Goal: Task Accomplishment & Management: Manage account settings

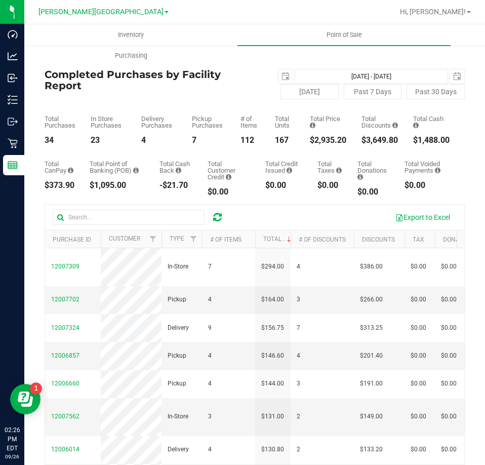
click at [217, 221] on icon at bounding box center [217, 217] width 9 height 10
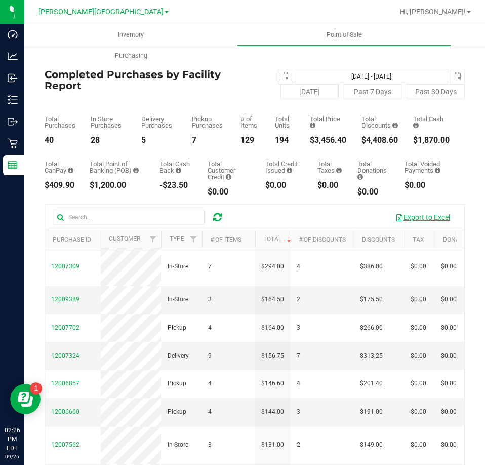
click at [406, 219] on button "Export to Excel" at bounding box center [423, 217] width 68 height 17
click at [221, 220] on icon at bounding box center [217, 217] width 9 height 10
click at [287, 239] on span at bounding box center [289, 239] width 8 height 8
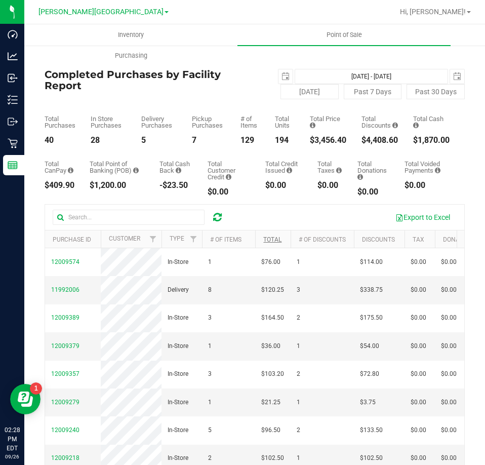
click at [218, 219] on icon at bounding box center [217, 217] width 9 height 10
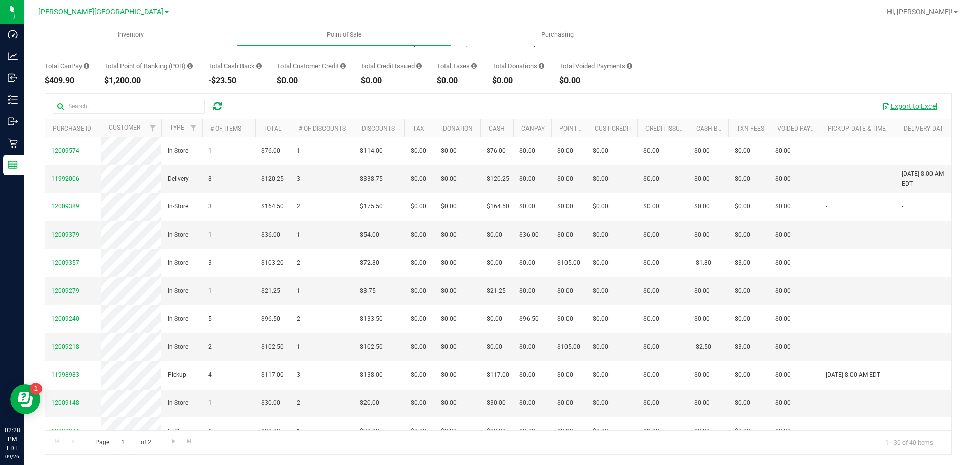
click at [485, 105] on button "Export to Excel" at bounding box center [910, 106] width 68 height 17
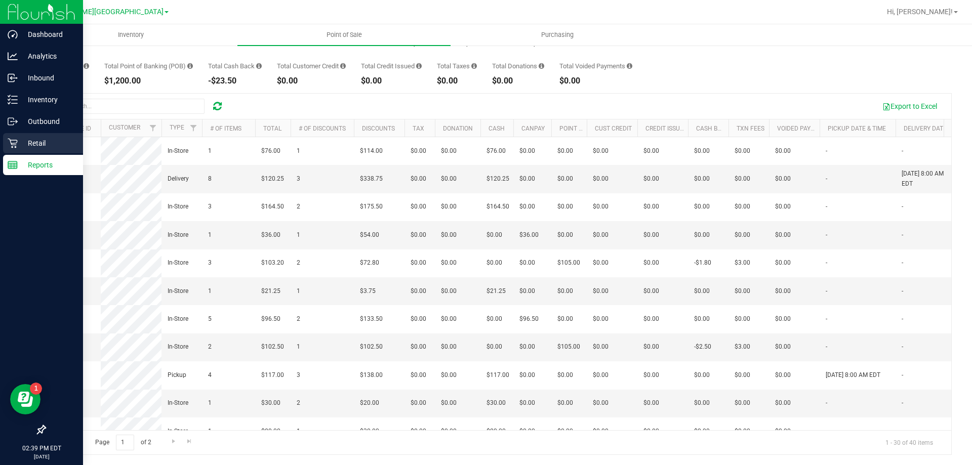
click at [26, 142] on p "Retail" at bounding box center [48, 143] width 61 height 12
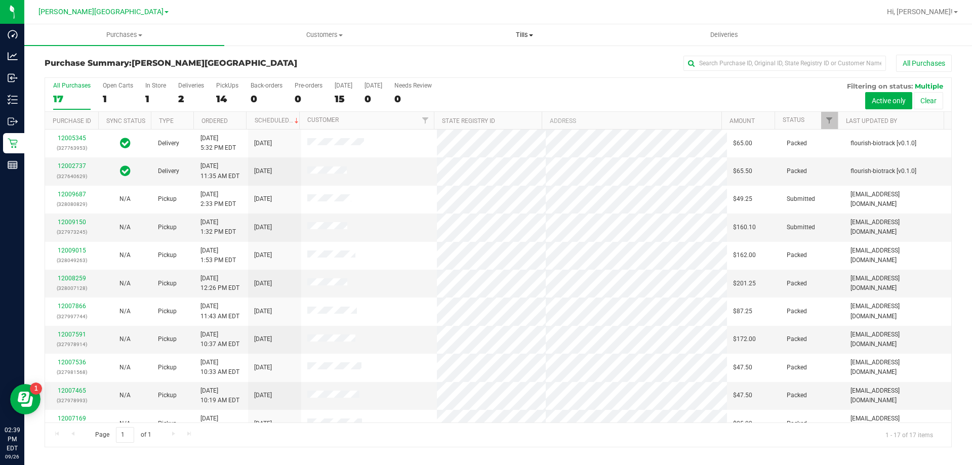
click at [485, 32] on span "Tills" at bounding box center [524, 34] width 199 height 9
click at [485, 58] on li "Manage tills" at bounding box center [524, 61] width 200 height 12
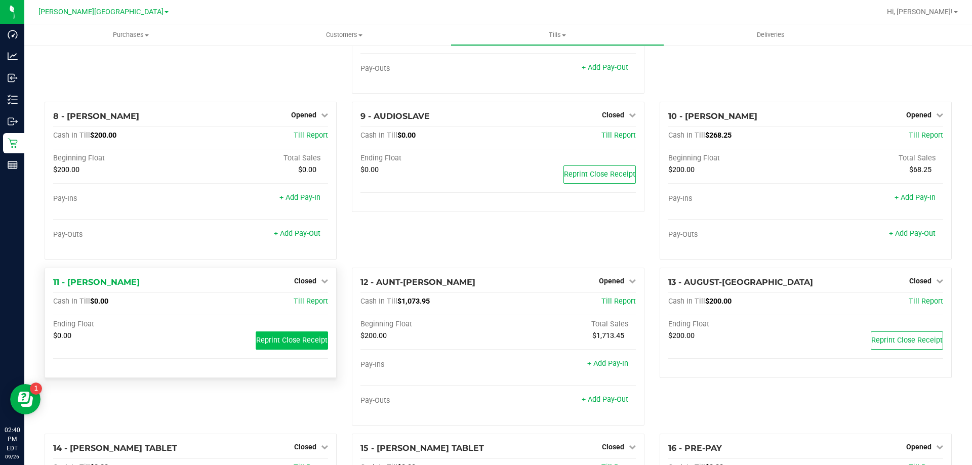
scroll to position [608, 0]
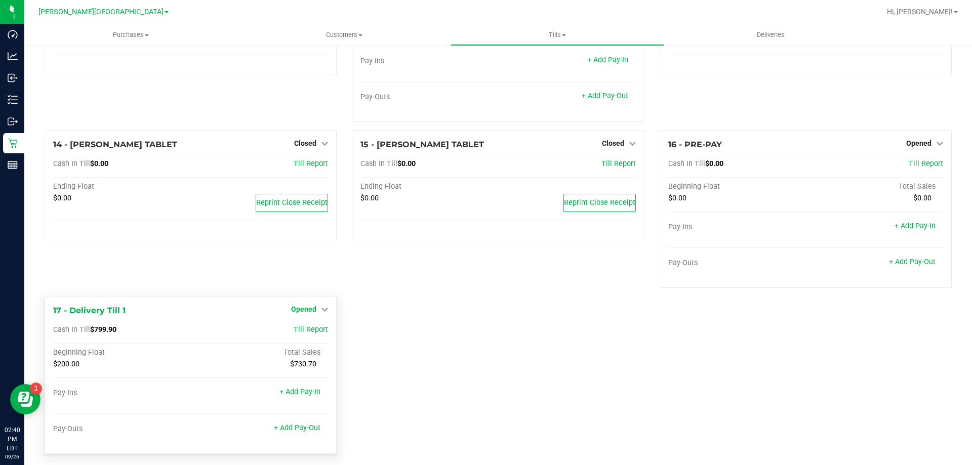
click at [307, 309] on span "Opened" at bounding box center [303, 309] width 25 height 8
click at [316, 330] on link "Close Till" at bounding box center [305, 330] width 27 height 8
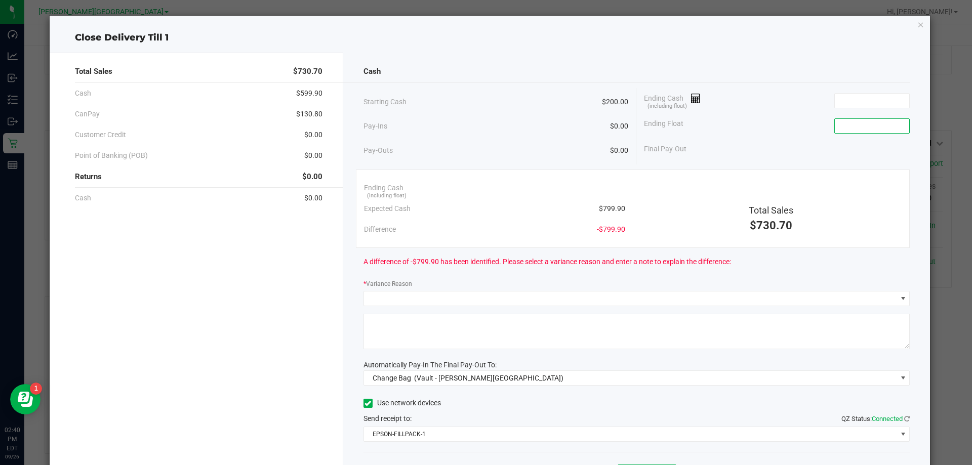
click at [485, 127] on input at bounding box center [872, 126] width 74 height 14
type input "$200.00"
click at [485, 101] on input at bounding box center [872, 101] width 74 height 14
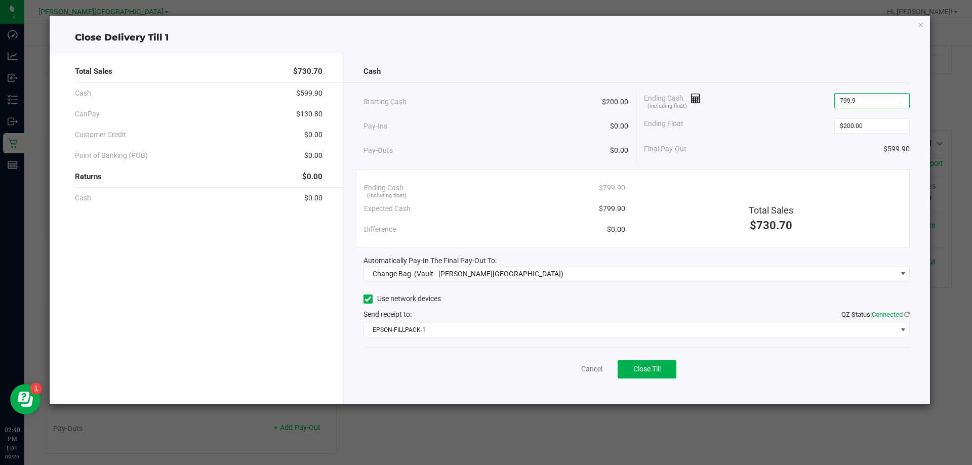
type input "$799.90"
click at [485, 141] on div "Final Pay-Out $599.90" at bounding box center [777, 149] width 266 height 21
click at [485, 264] on div "Automatically Pay-In The Final Pay-Out To:" at bounding box center [637, 261] width 547 height 11
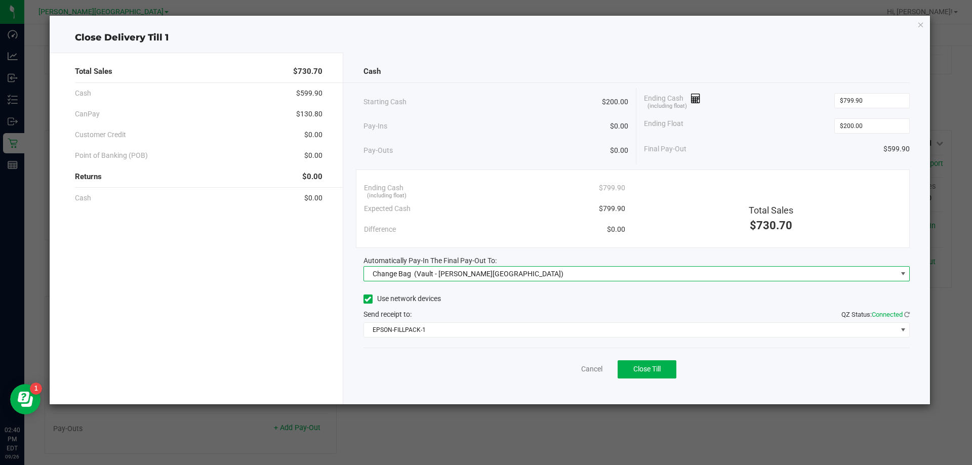
drag, startPoint x: 673, startPoint y: 269, endPoint x: 669, endPoint y: 274, distance: 6.8
click at [485, 269] on span "Change Bag (Vault - Bonita Springs)" at bounding box center [630, 274] width 533 height 14
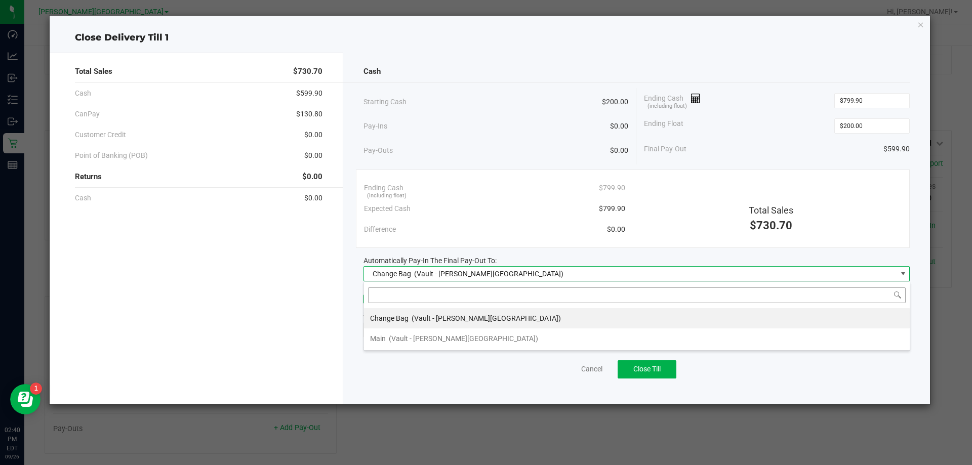
scroll to position [15, 546]
click at [485, 345] on li "Main (Vault - Bonita Springs)" at bounding box center [637, 339] width 546 height 20
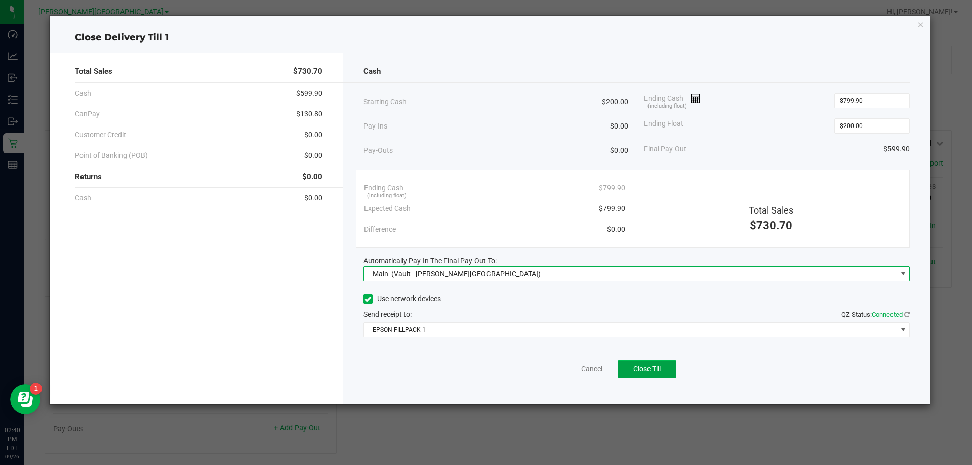
click at [485, 375] on button "Close Till" at bounding box center [647, 370] width 59 height 18
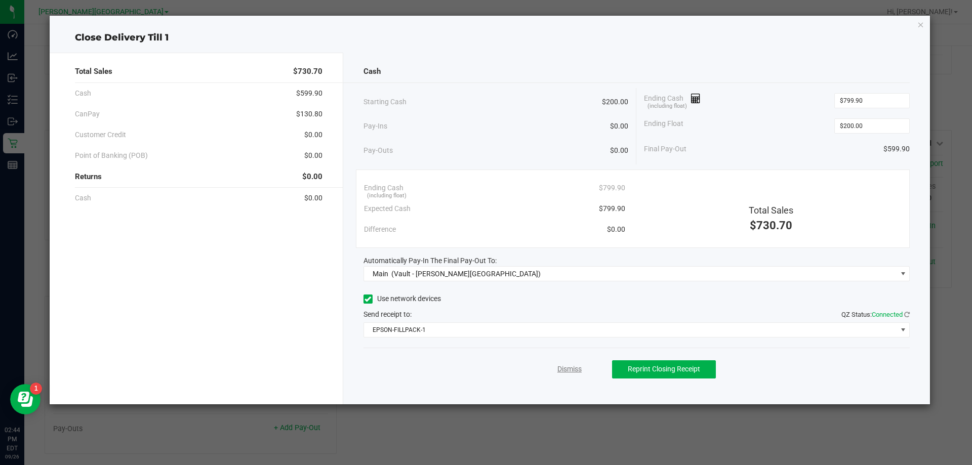
click at [485, 370] on link "Dismiss" at bounding box center [570, 369] width 24 height 11
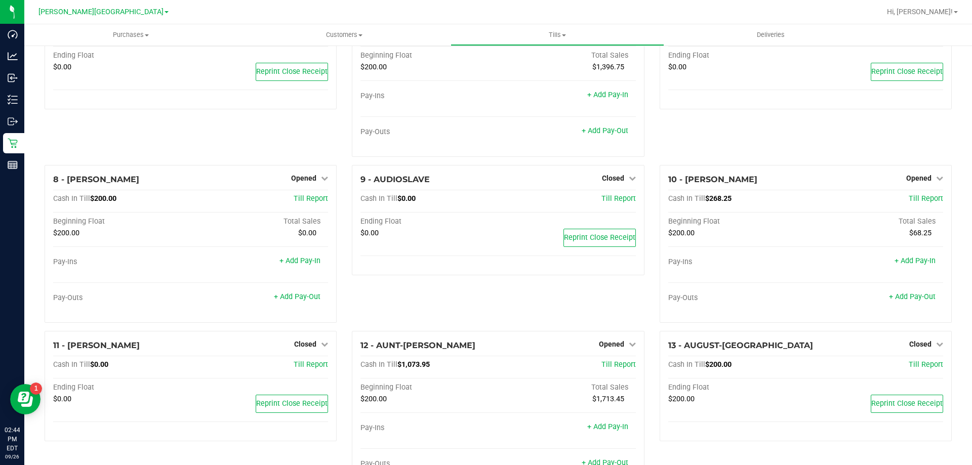
scroll to position [215, 0]
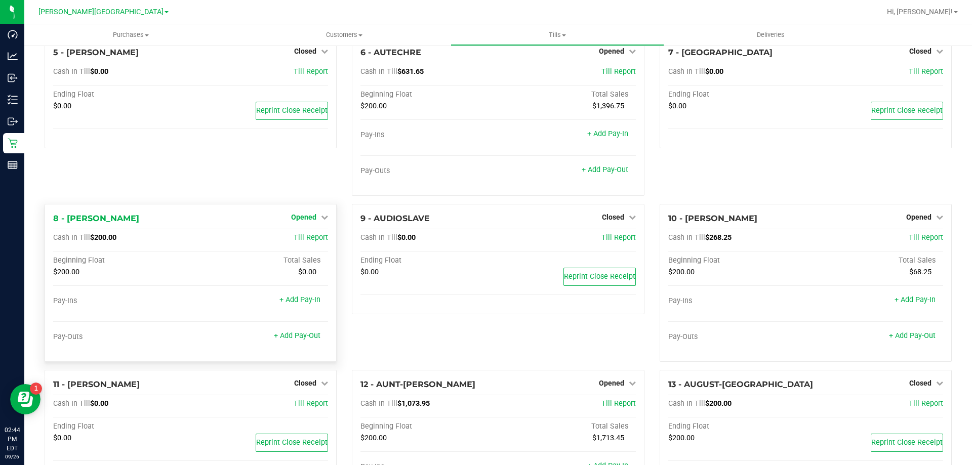
click at [309, 221] on span "Opened" at bounding box center [303, 217] width 25 height 8
click at [312, 242] on link "Close Till" at bounding box center [305, 238] width 27 height 8
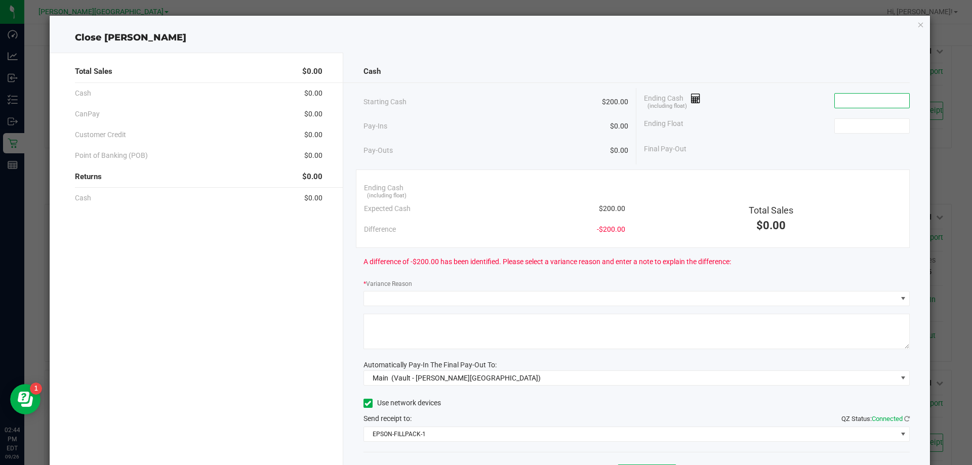
click at [485, 101] on input at bounding box center [872, 101] width 74 height 14
type input "$200.00"
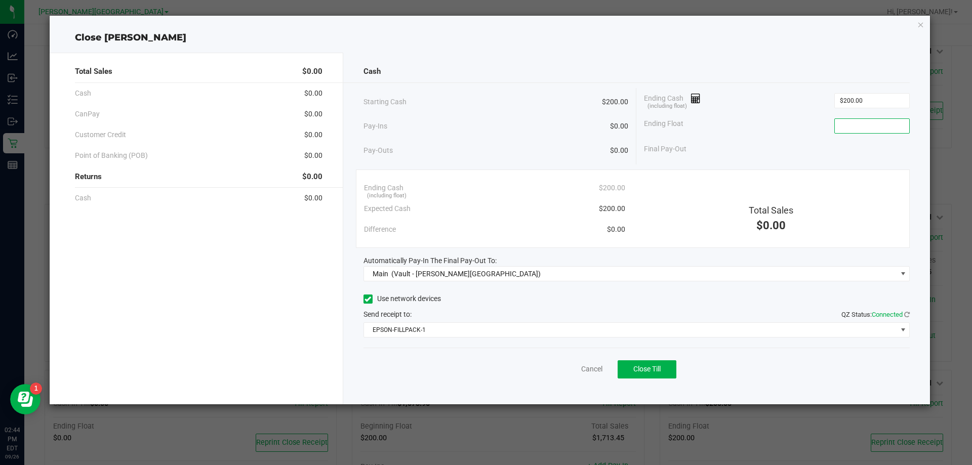
click at [485, 125] on input at bounding box center [872, 126] width 74 height 14
type input "$200.00"
click at [485, 367] on span "Close Till" at bounding box center [646, 369] width 27 height 8
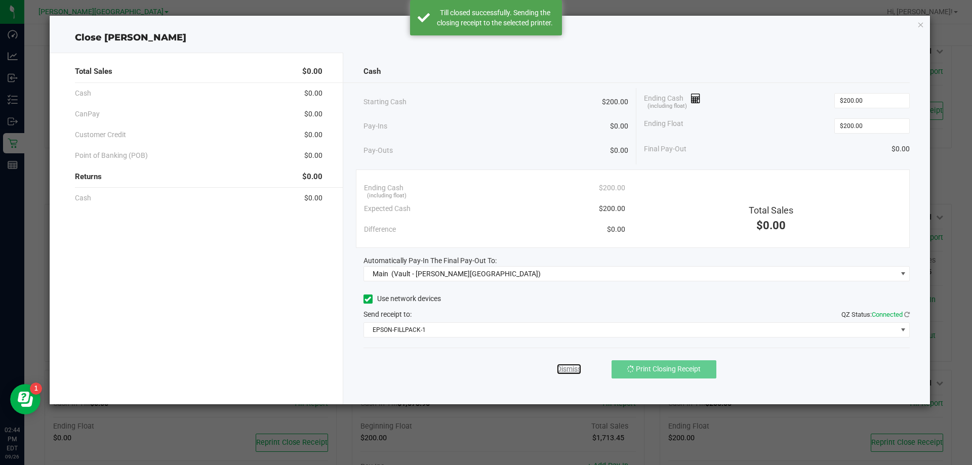
click at [485, 369] on link "Dismiss" at bounding box center [569, 369] width 24 height 11
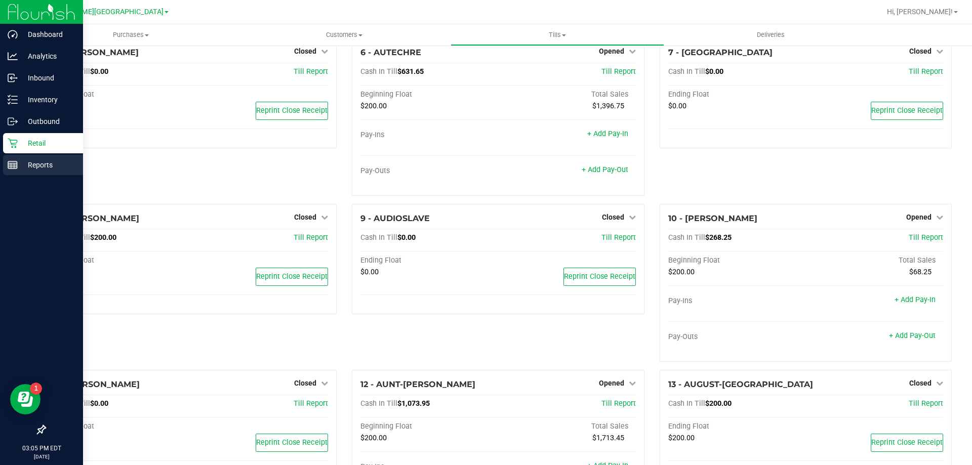
click at [13, 172] on div "Reports" at bounding box center [43, 165] width 80 height 20
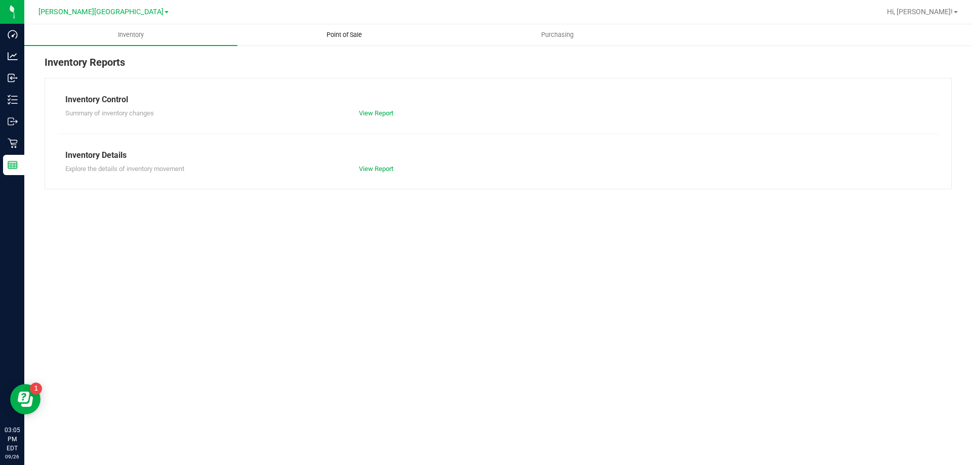
click at [338, 32] on span "Point of Sale" at bounding box center [344, 34] width 63 height 9
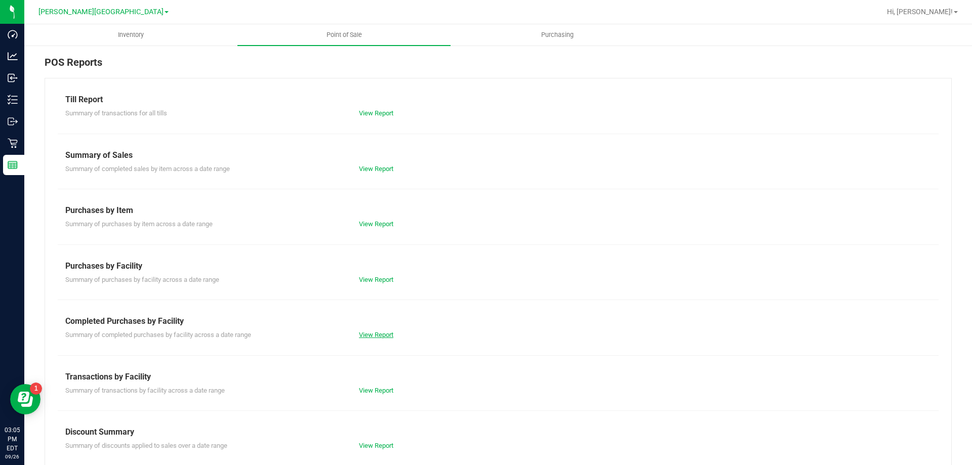
click at [386, 334] on link "View Report" at bounding box center [376, 335] width 34 height 8
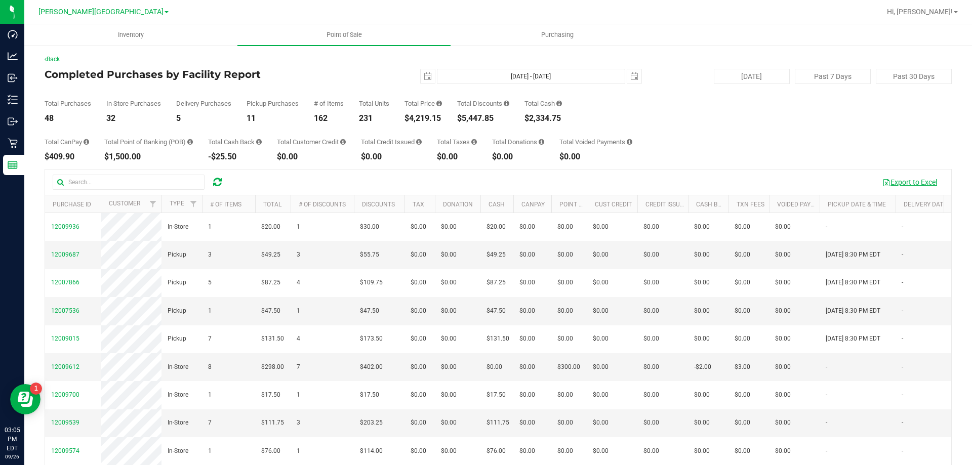
click at [485, 184] on button "Export to Excel" at bounding box center [910, 182] width 68 height 17
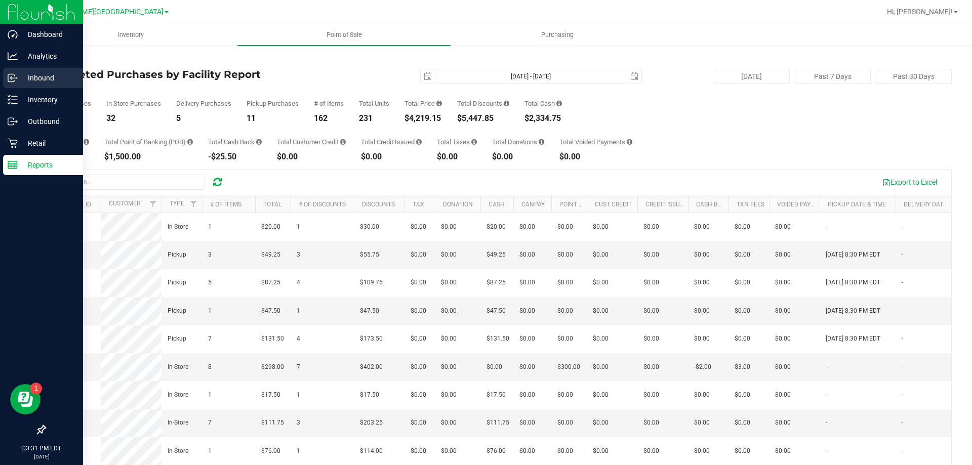
click at [13, 80] on icon at bounding box center [13, 78] width 10 height 10
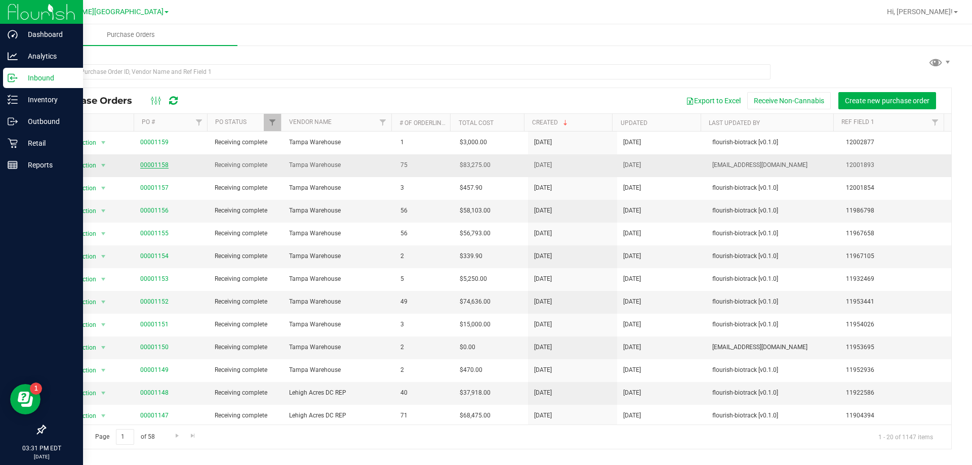
click at [154, 166] on link "00001158" at bounding box center [154, 165] width 28 height 7
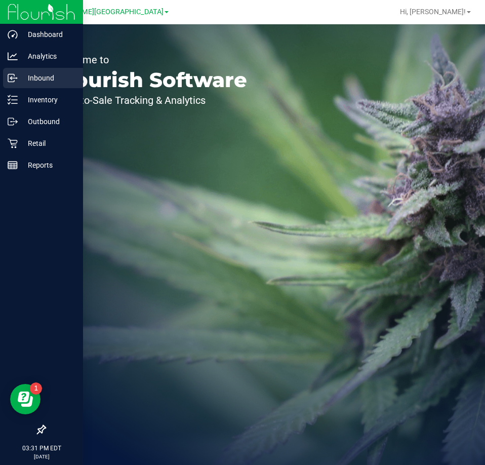
click at [12, 79] on icon at bounding box center [11, 79] width 2 height 2
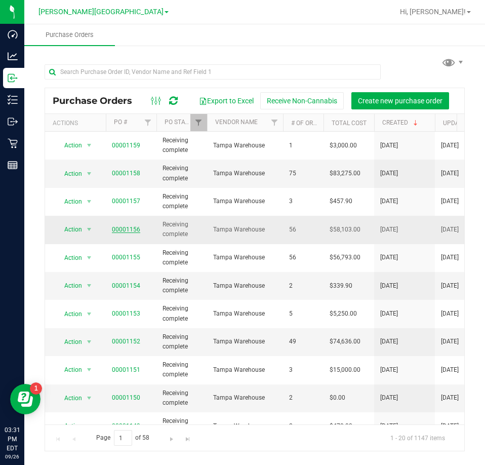
click at [126, 231] on link "00001156" at bounding box center [126, 229] width 28 height 7
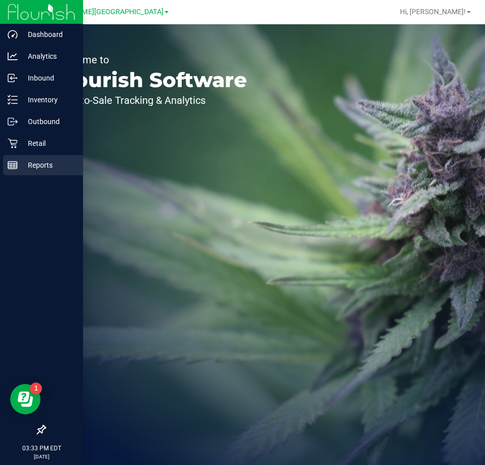
click at [38, 161] on p "Reports" at bounding box center [48, 165] width 61 height 12
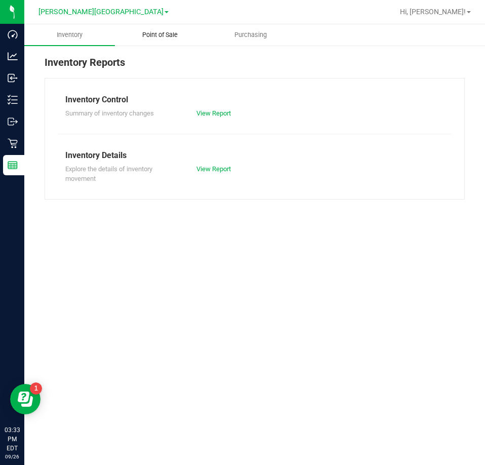
click at [170, 36] on span "Point of Sale" at bounding box center [160, 34] width 63 height 9
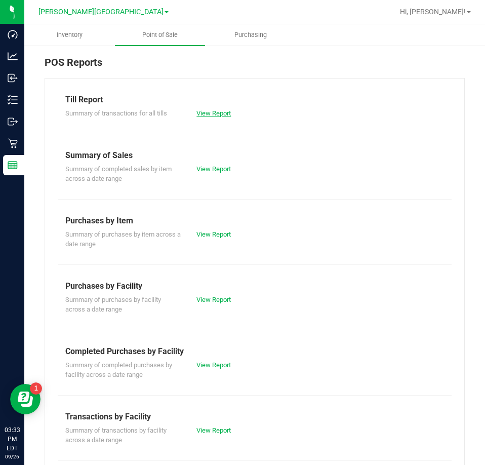
click at [205, 116] on link "View Report" at bounding box center [213, 113] width 34 height 8
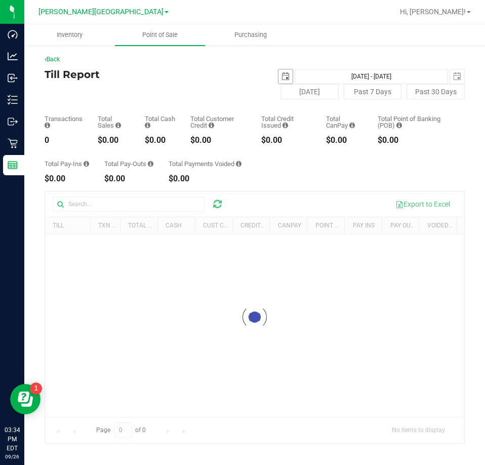
click at [289, 78] on span "select" at bounding box center [286, 76] width 8 height 8
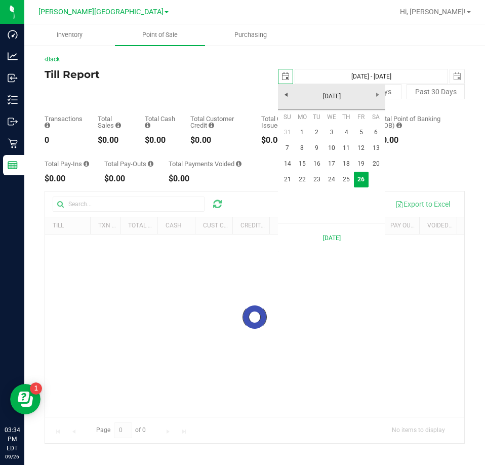
scroll to position [0, 25]
click at [315, 183] on link "23" at bounding box center [316, 180] width 15 height 16
type input "[DATE]"
type input "[DATE] - [DATE]"
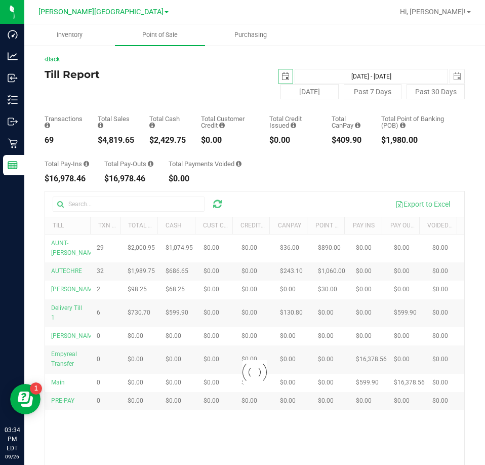
click at [274, 85] on div "[DATE] Past 7 Days Past 30 Days" at bounding box center [359, 91] width 225 height 15
click at [282, 78] on span "select" at bounding box center [286, 76] width 8 height 8
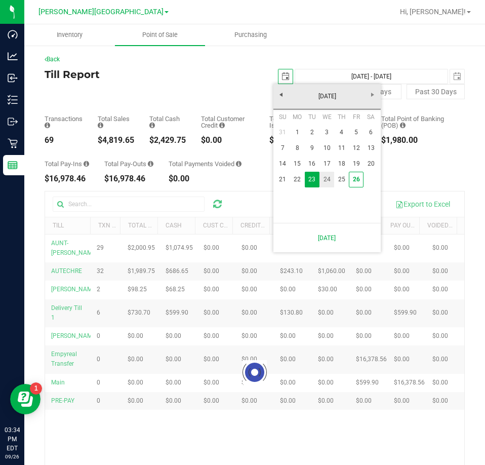
click at [328, 180] on link "24" at bounding box center [327, 180] width 15 height 16
type input "[DATE]"
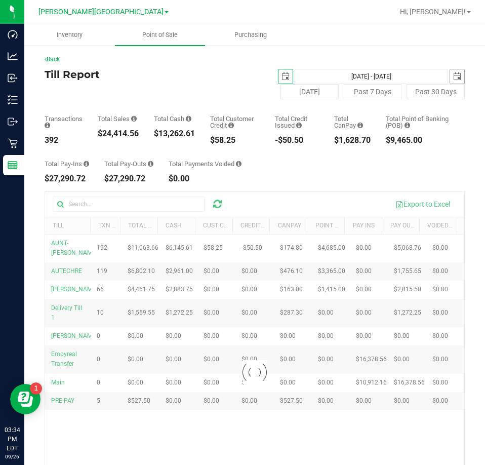
click at [453, 75] on span "select" at bounding box center [457, 76] width 8 height 8
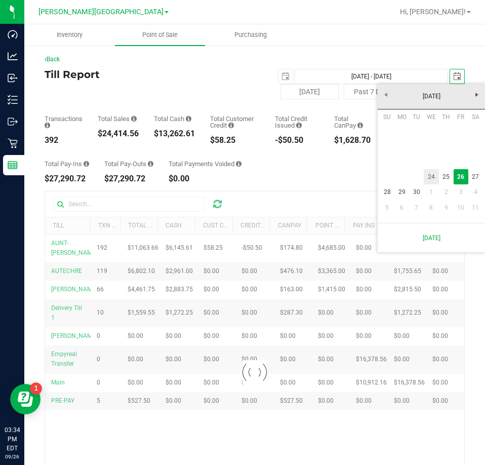
click at [431, 175] on link "24" at bounding box center [431, 177] width 15 height 16
type input "[DATE] - [DATE]"
type input "[DATE]"
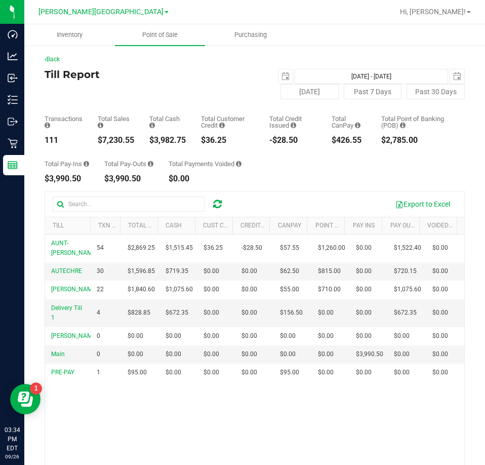
click at [68, 319] on span "Delivery Till 1" at bounding box center [66, 312] width 31 height 17
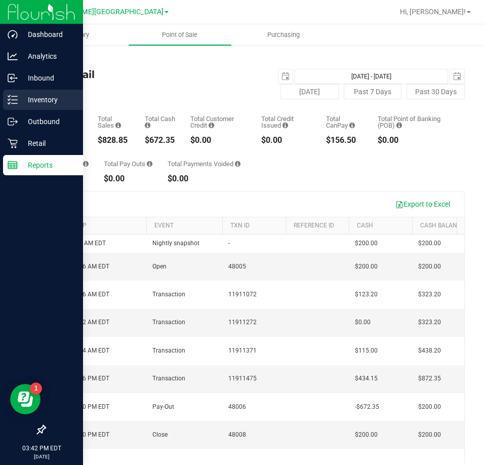
click at [5, 107] on div "Inventory" at bounding box center [43, 100] width 80 height 20
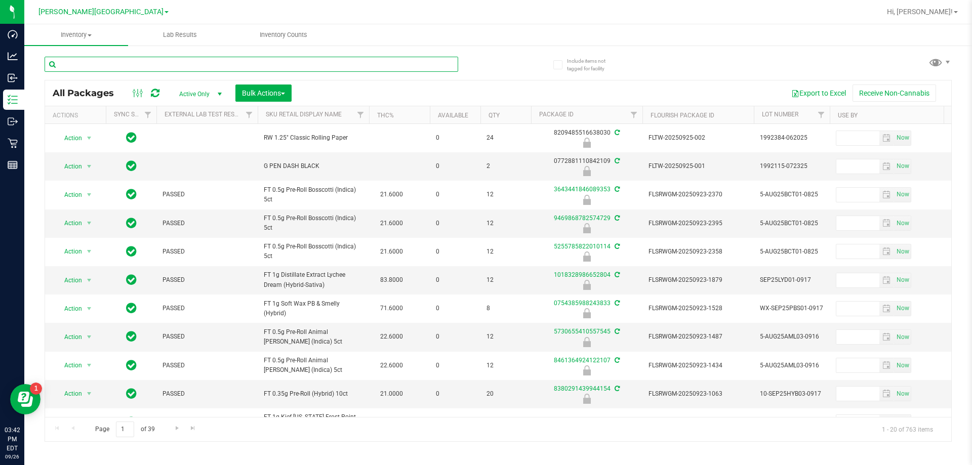
click at [167, 67] on input "text" at bounding box center [252, 64] width 414 height 15
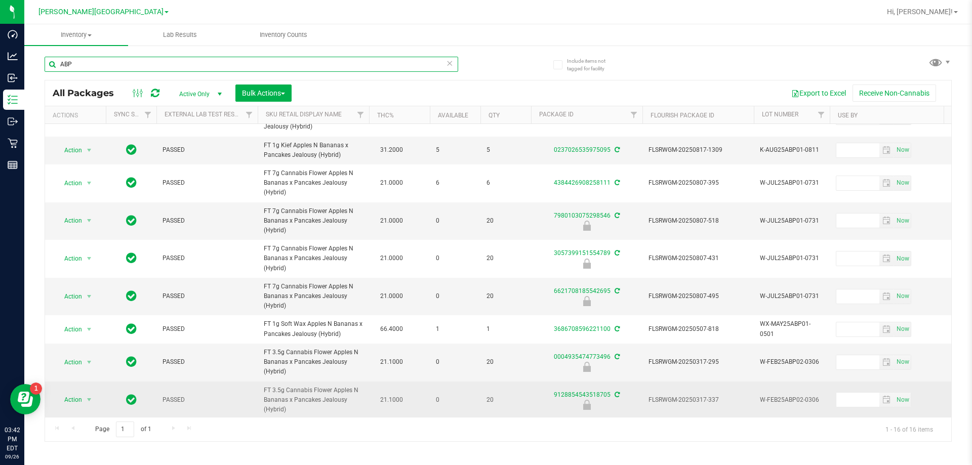
scroll to position [152, 0]
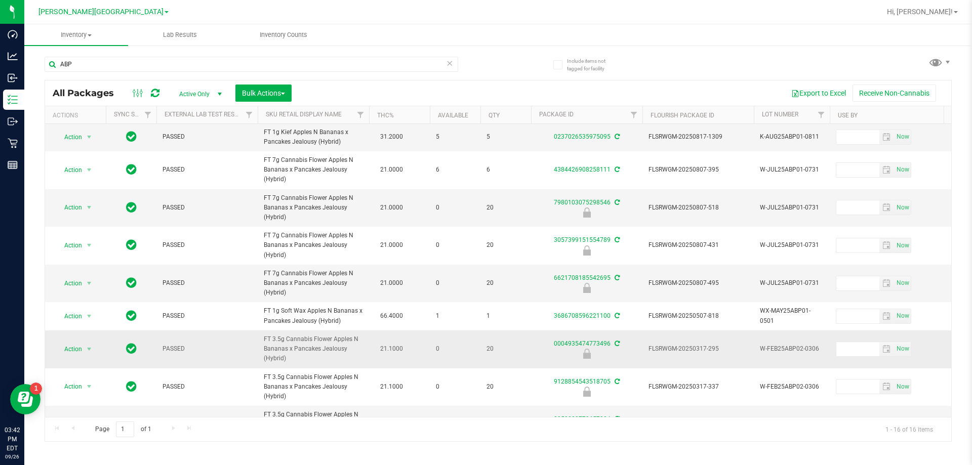
drag, startPoint x: 295, startPoint y: 355, endPoint x: 264, endPoint y: 344, distance: 33.0
click at [264, 344] on span "FT 3.5g Cannabis Flower Apples N Bananas x Pancakes Jealousy (Hybrid)" at bounding box center [313, 349] width 99 height 29
copy span "FT 3.5g Cannabis Flower Apples N Bananas x Pancakes Jealousy (Hybrid)"
click at [184, 64] on input "ABP" at bounding box center [252, 64] width 414 height 15
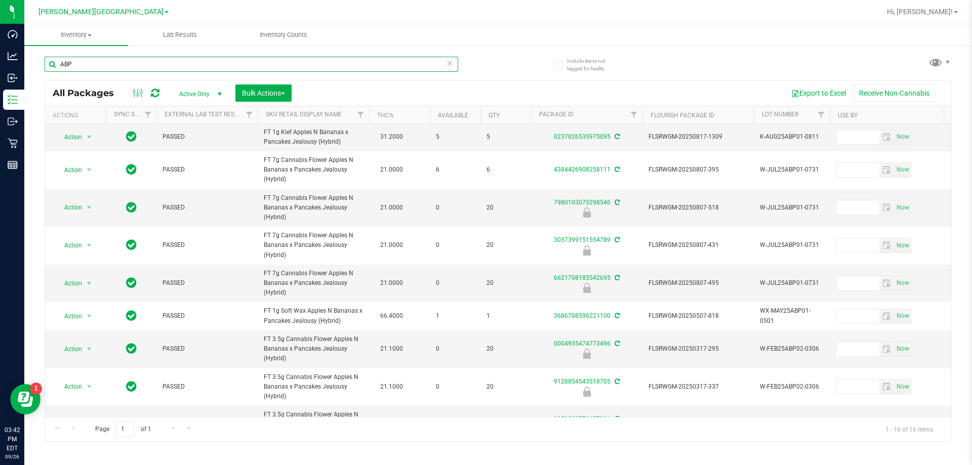
click at [184, 64] on input "ABP" at bounding box center [252, 64] width 414 height 15
paste input "FT 3.5g Cannabis Flower Apples N Bananas x Pancakes Jealousy (Hybrid)"
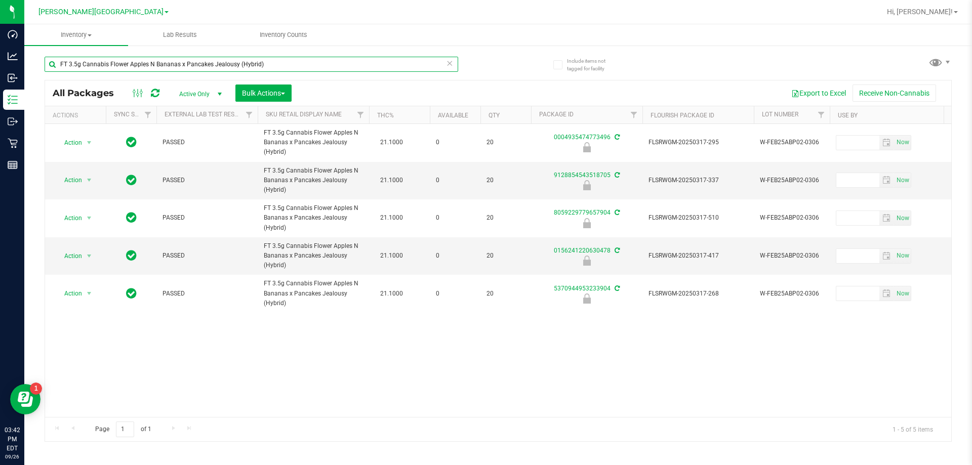
type input "FT 3.5g Cannabis Flower Apples N Bananas x Pancakes Jealousy (Hybrid)"
click at [275, 93] on span "Bulk Actions" at bounding box center [263, 93] width 43 height 8
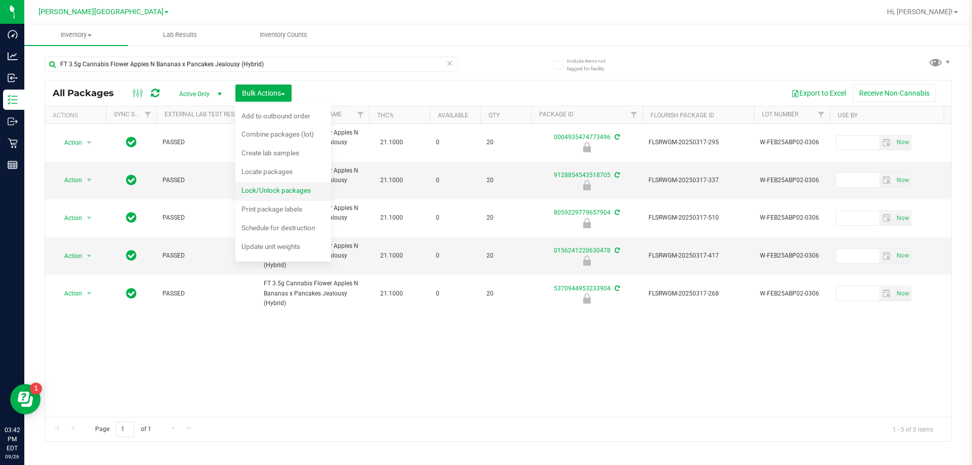
click at [267, 186] on span "Lock/Unlock packages" at bounding box center [276, 190] width 69 height 8
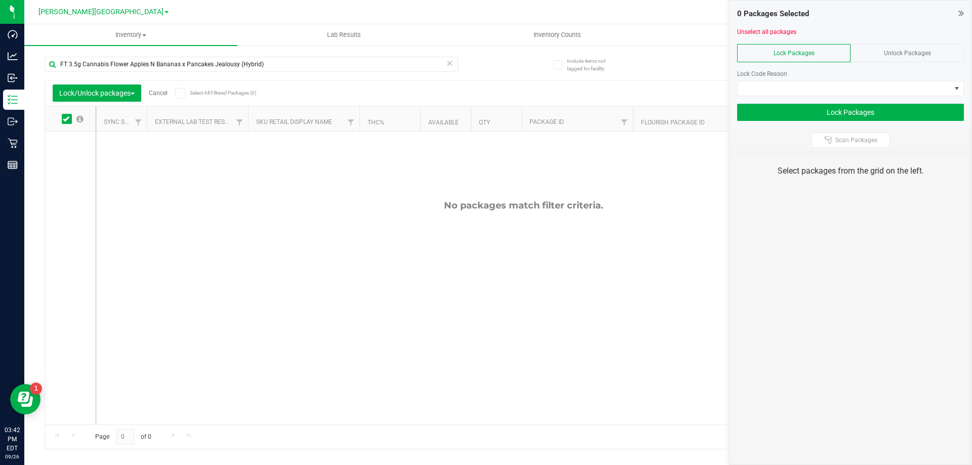
click at [485, 55] on div "Unlock Packages" at bounding box center [907, 53] width 113 height 18
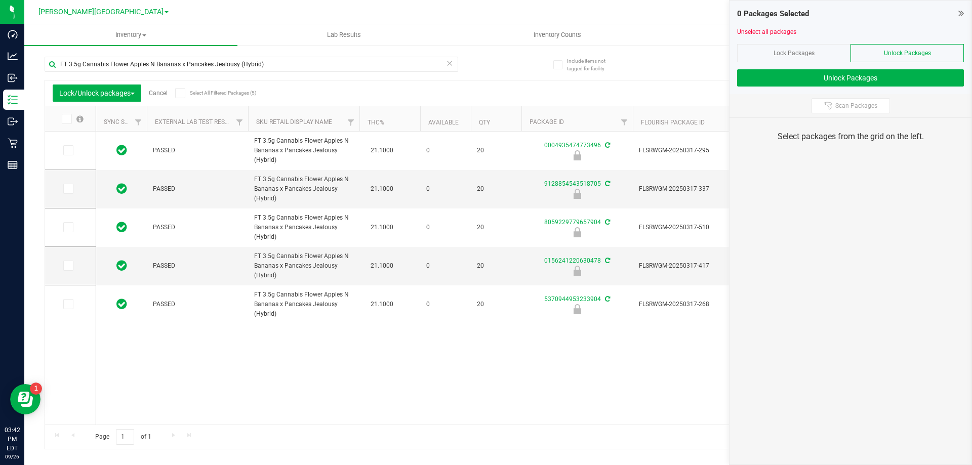
click at [69, 120] on span at bounding box center [67, 119] width 10 height 10
click at [0, 0] on input "checkbox" at bounding box center [0, 0] width 0 height 0
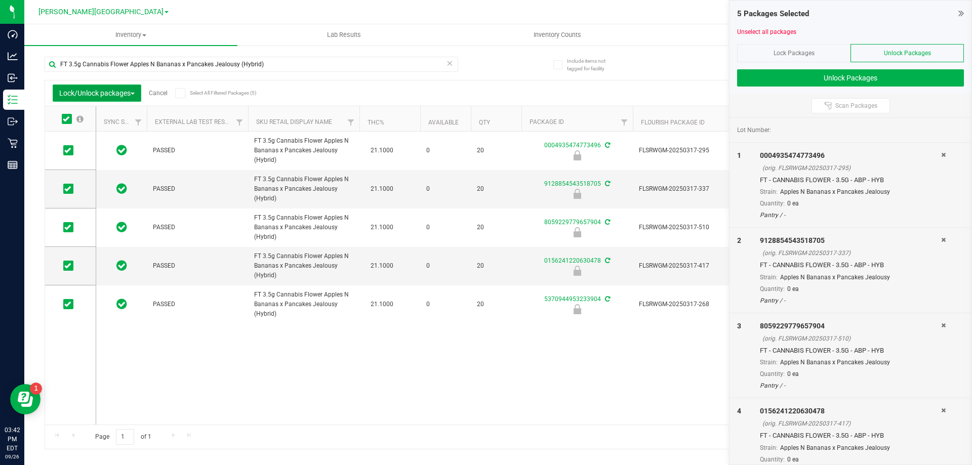
click at [115, 94] on span "Lock/Unlock packages" at bounding box center [96, 93] width 75 height 8
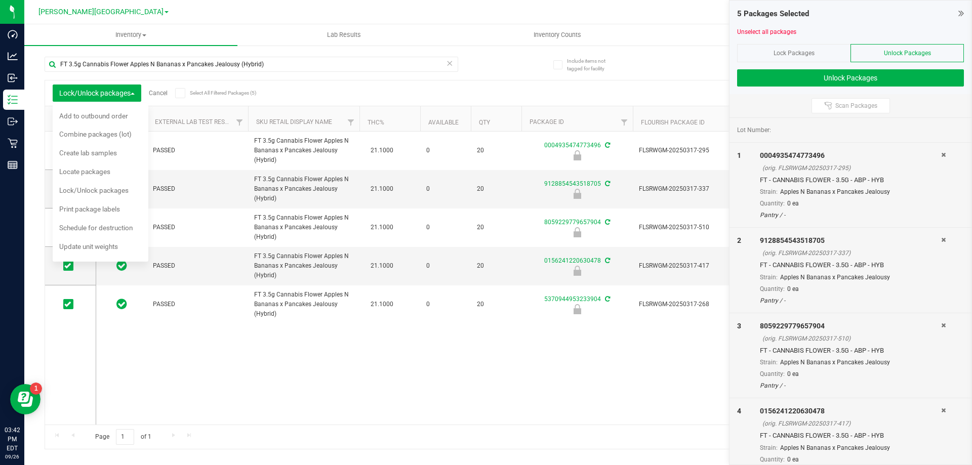
click at [485, 93] on div "5 Packages Selected Unselect all packages Lock Packages Unlock Packages Unlock …" at bounding box center [851, 48] width 242 height 94
click at [485, 105] on div "Scan Packages" at bounding box center [851, 105] width 242 height 23
click at [485, 75] on button "Unlock Packages" at bounding box center [850, 77] width 227 height 17
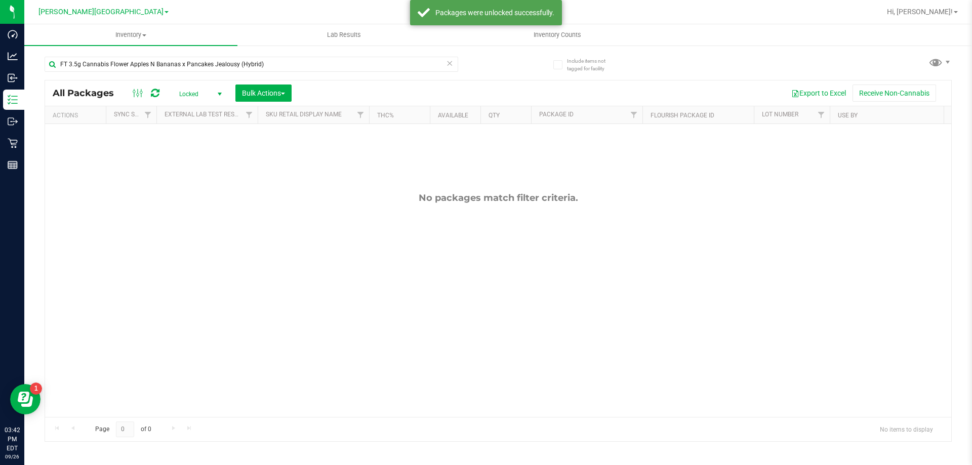
click at [219, 98] on span "select" at bounding box center [219, 94] width 13 height 14
click at [184, 155] on li "All" at bounding box center [198, 155] width 55 height 15
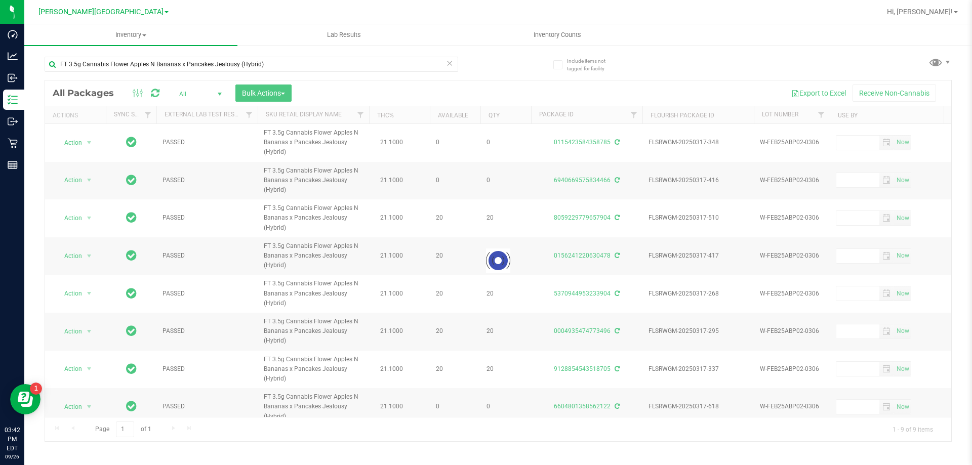
click at [271, 93] on div at bounding box center [498, 261] width 906 height 361
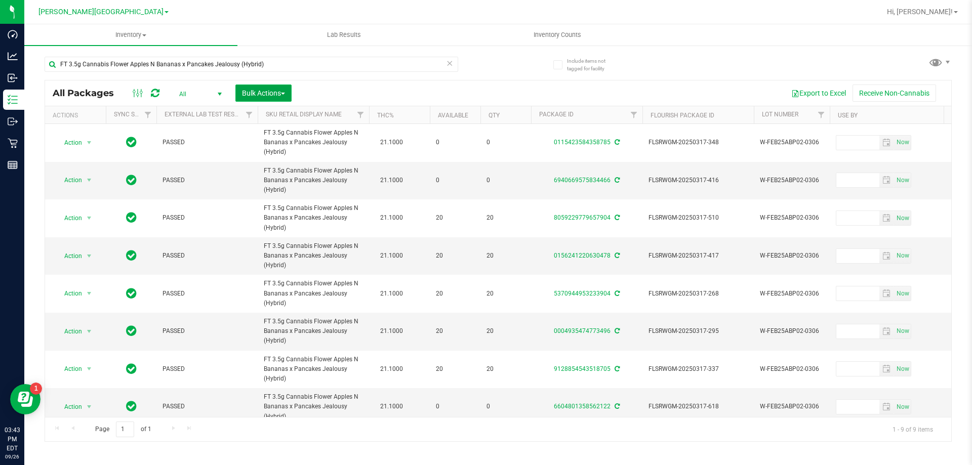
click at [258, 93] on span "Bulk Actions" at bounding box center [263, 93] width 43 height 8
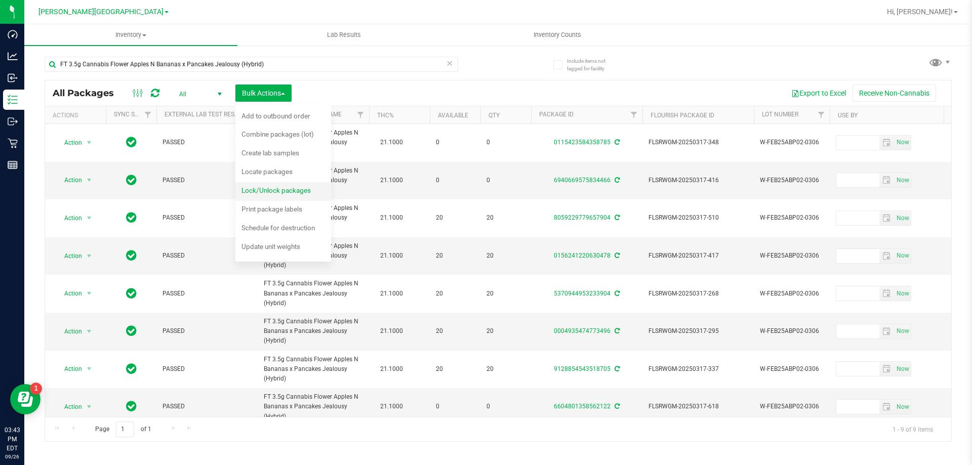
click at [264, 186] on div "Lock/Unlock packages" at bounding box center [283, 192] width 83 height 16
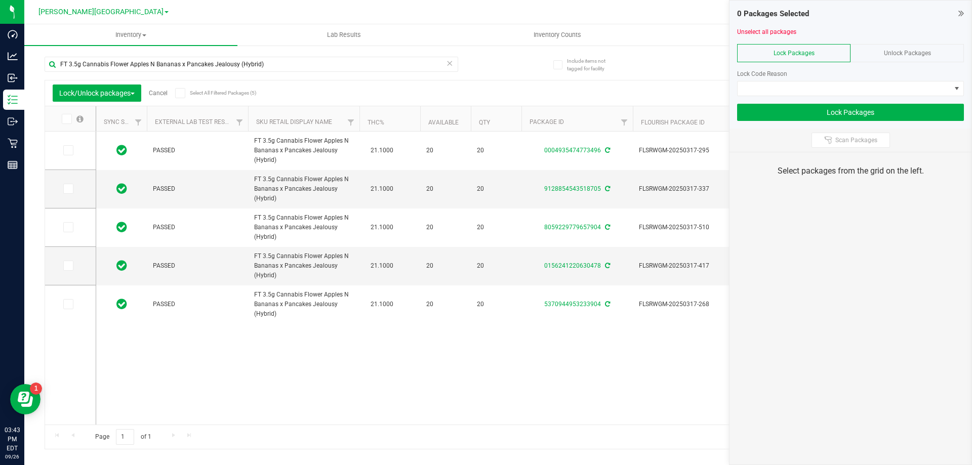
click at [65, 123] on span at bounding box center [67, 119] width 10 height 10
click at [0, 0] on input "checkbox" at bounding box center [0, 0] width 0 height 0
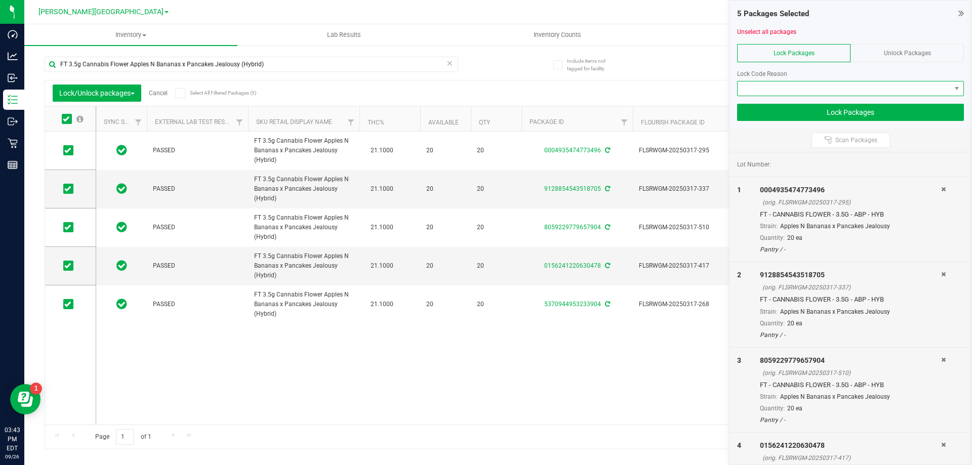
click at [485, 85] on span at bounding box center [844, 89] width 213 height 14
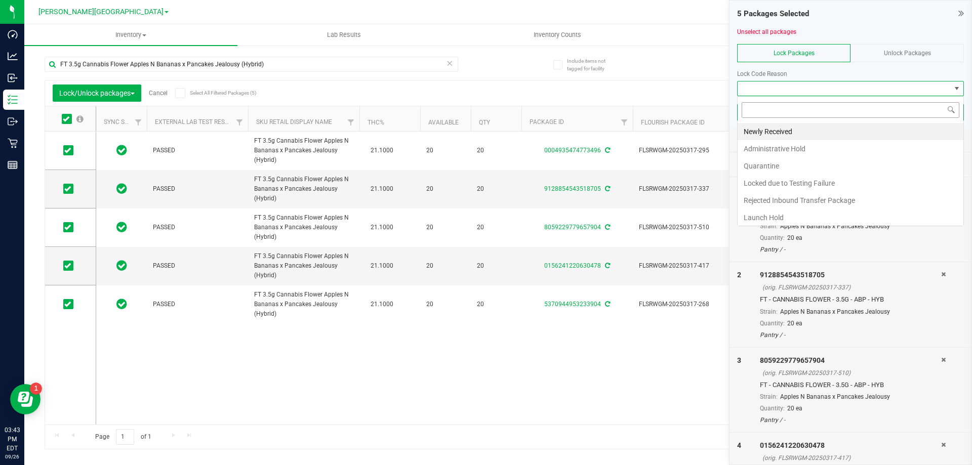
scroll to position [15, 227]
click at [485, 132] on li "Newly Received" at bounding box center [851, 131] width 226 height 17
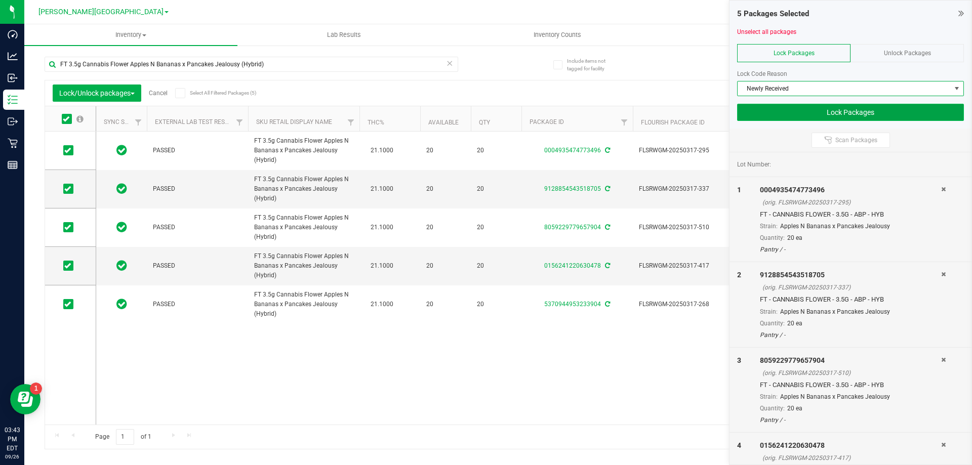
click at [485, 105] on button "Lock Packages" at bounding box center [850, 112] width 227 height 17
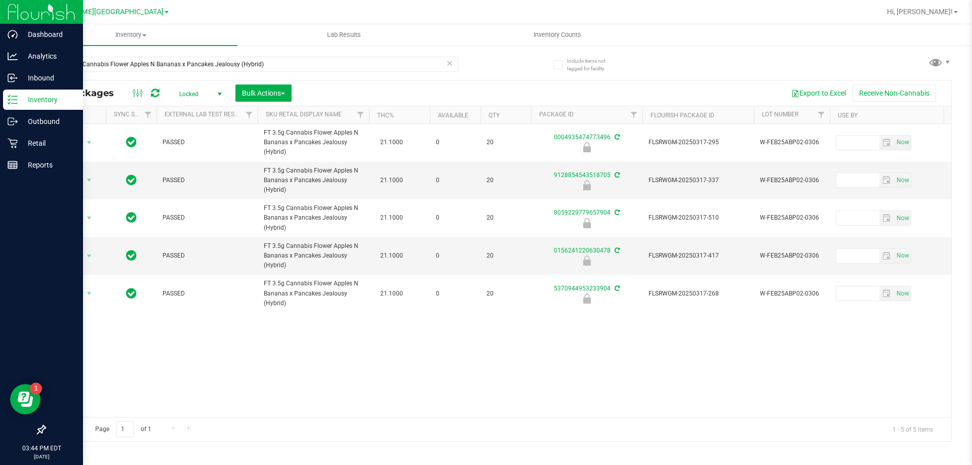
click at [19, 95] on p "Inventory" at bounding box center [48, 100] width 61 height 12
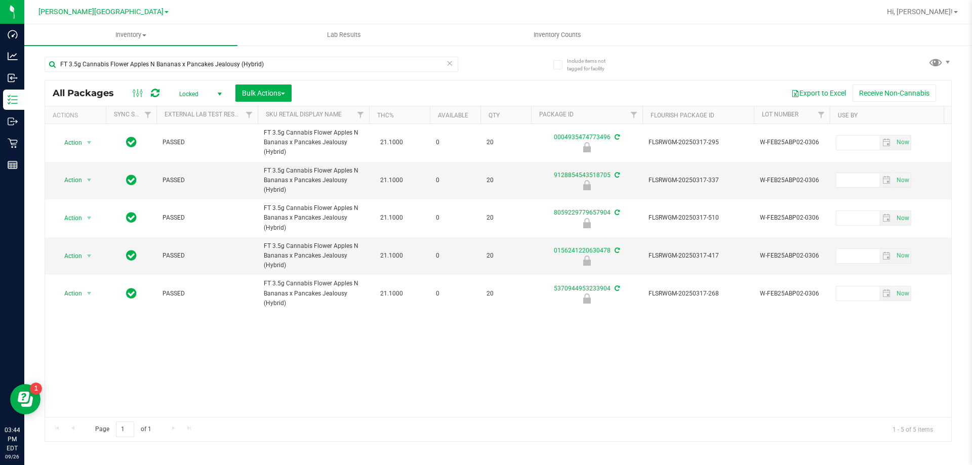
click at [153, 96] on icon at bounding box center [155, 93] width 9 height 10
